Goal: Task Accomplishment & Management: Use online tool/utility

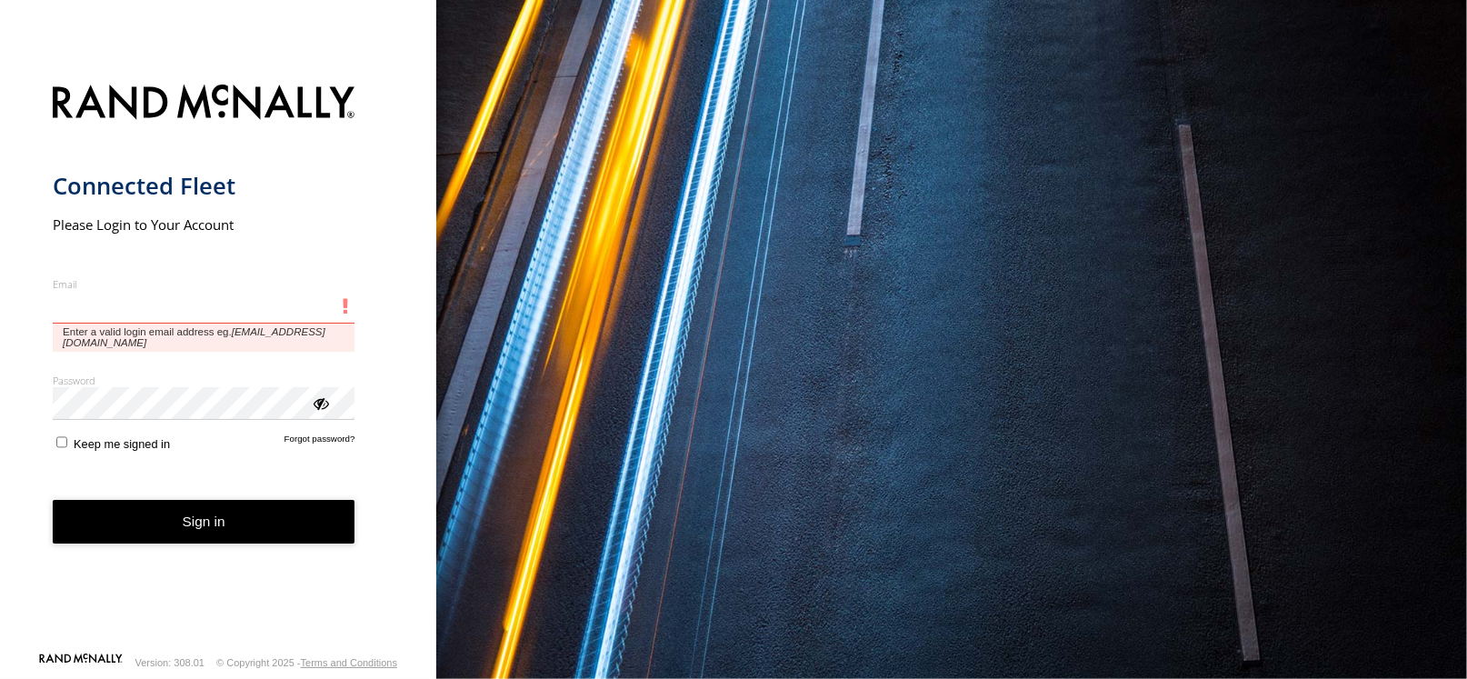
type input "**********"
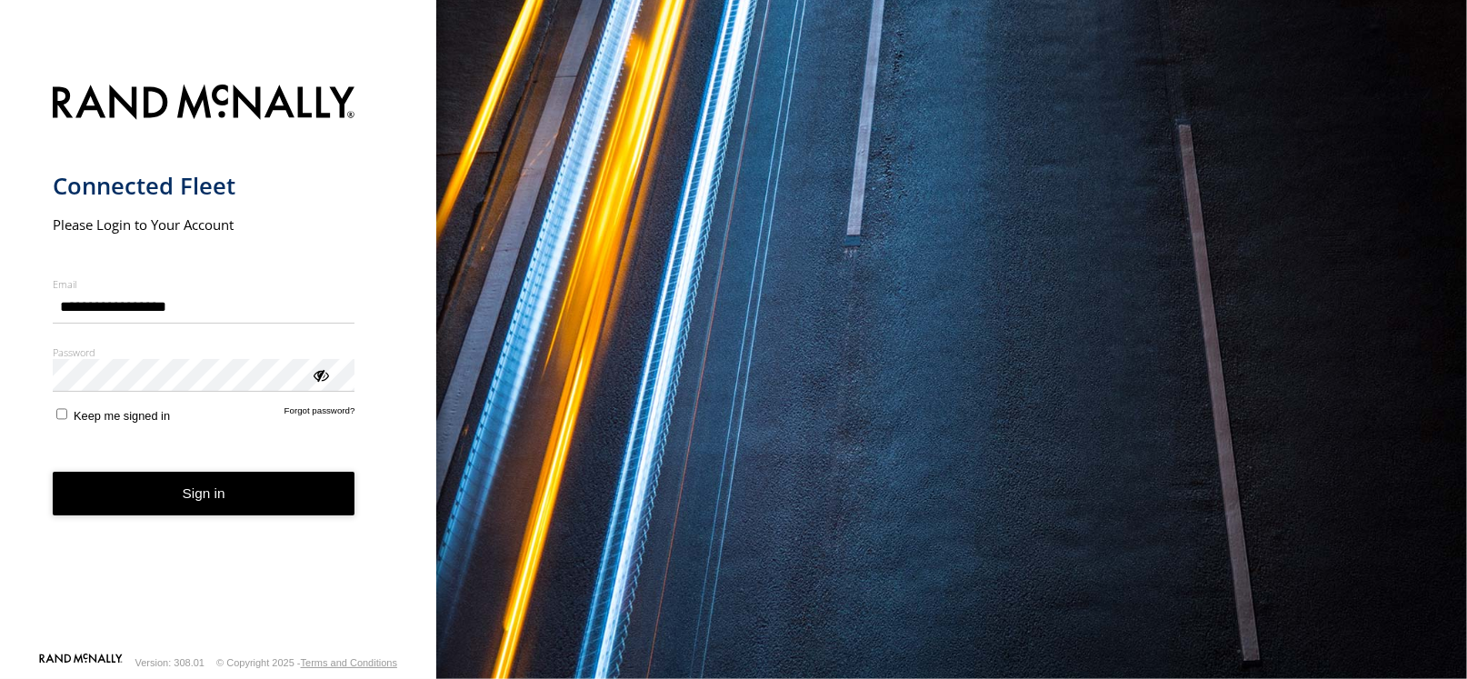
click at [99, 487] on button "Sign in" at bounding box center [204, 494] width 303 height 45
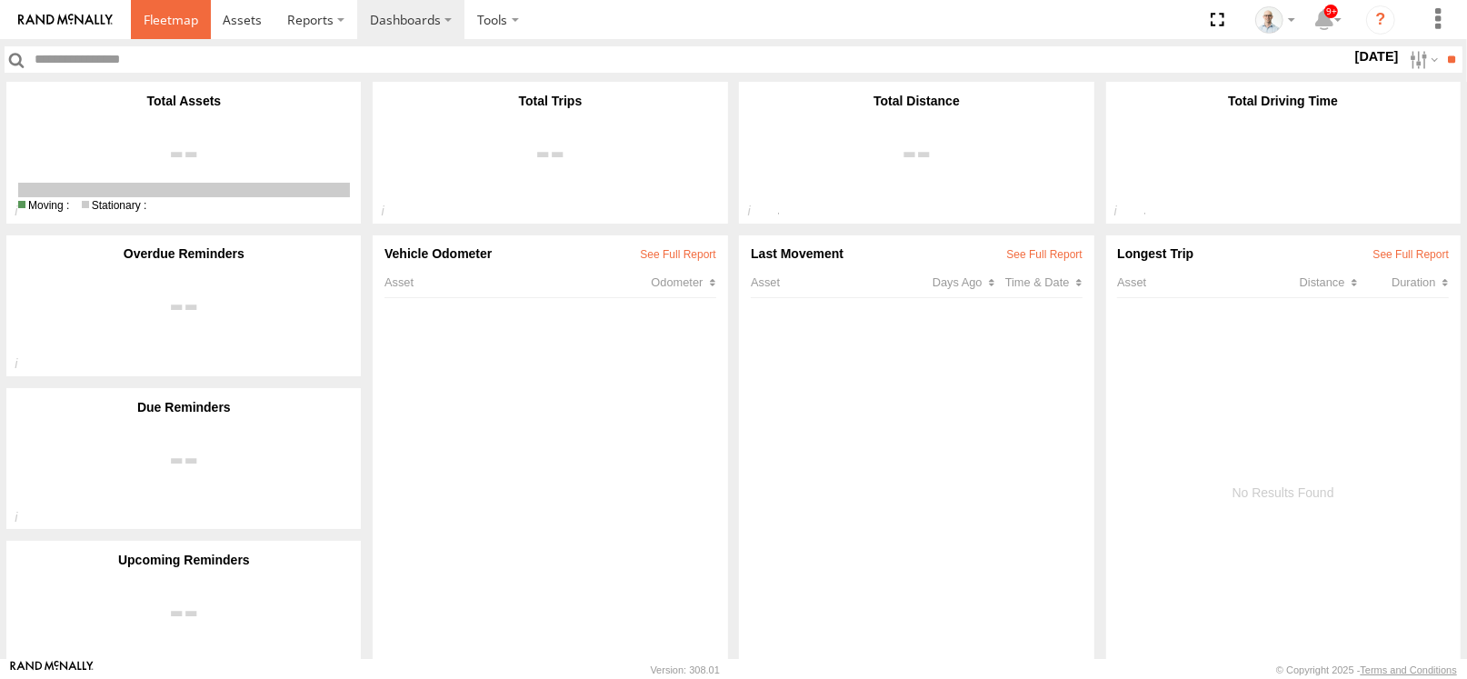
click at [201, 25] on link at bounding box center [171, 19] width 80 height 39
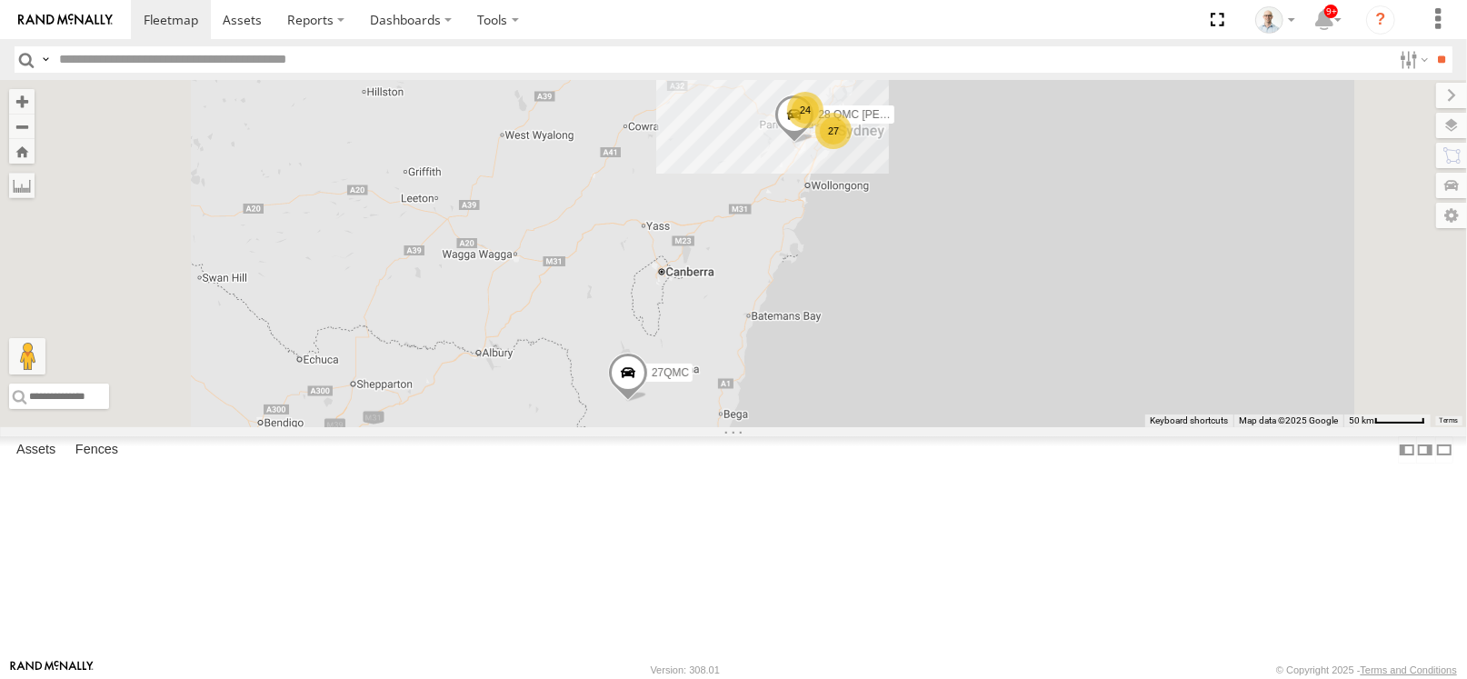
click at [823, 128] on div "24" at bounding box center [805, 110] width 36 height 36
